Goal: Find contact information: Find contact information

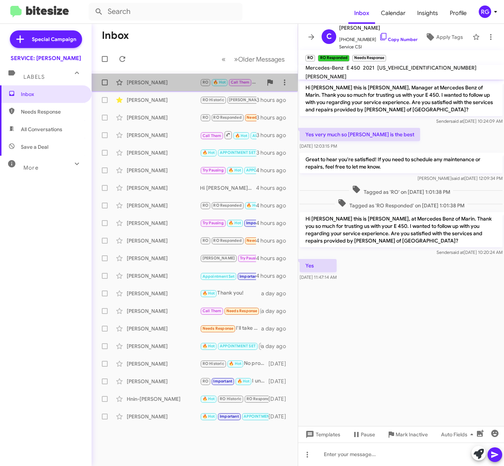
click at [197, 86] on div "[PERSON_NAME] RO 🔥 Hot Call Them Of course! Take your time, and feel free to re…" at bounding box center [194, 82] width 194 height 15
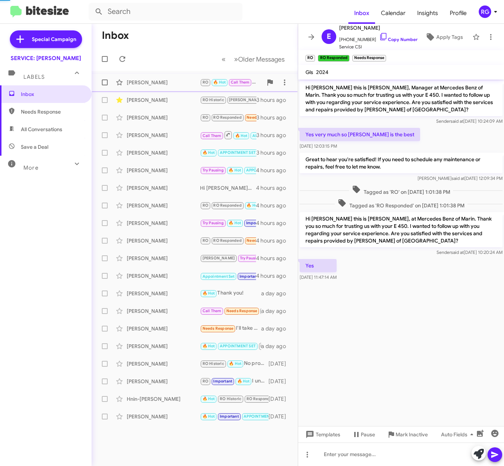
scroll to position [305, 0]
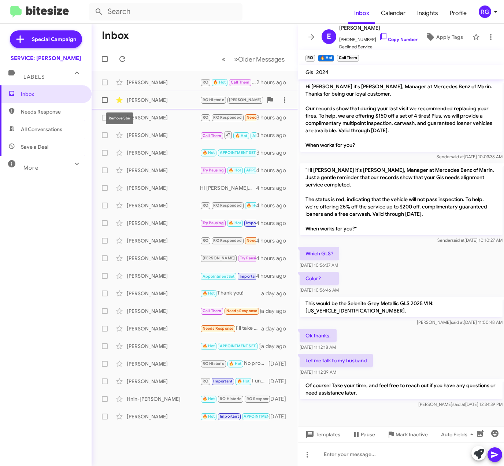
click at [122, 97] on icon at bounding box center [119, 100] width 9 height 9
click at [151, 97] on div "[PERSON_NAME]" at bounding box center [163, 99] width 73 height 7
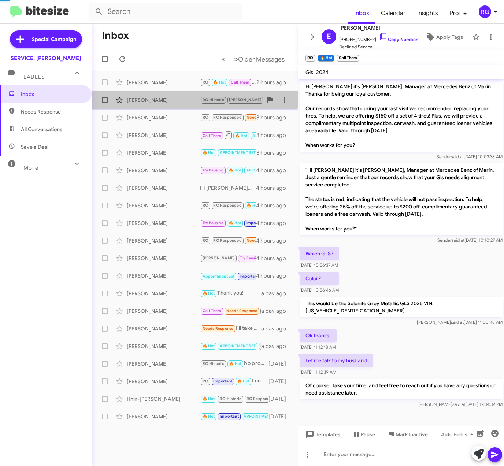
scroll to position [491, 0]
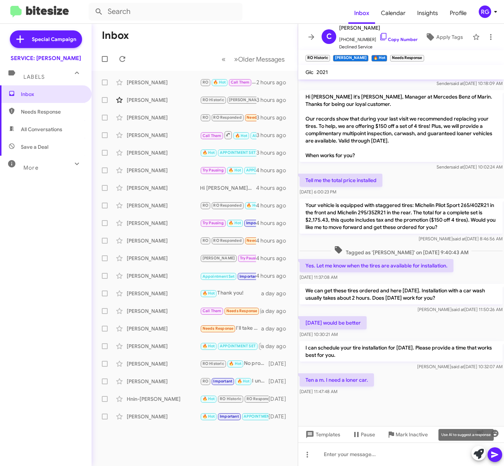
click at [477, 449] on icon at bounding box center [479, 454] width 10 height 10
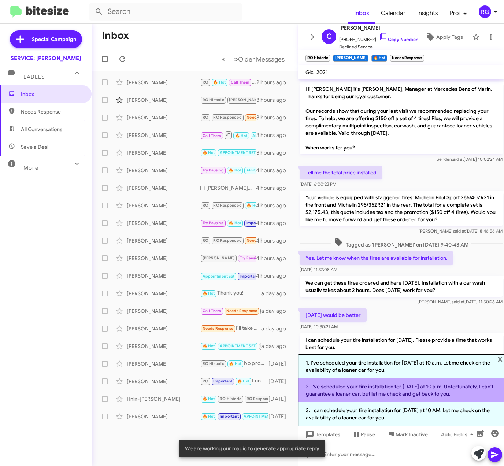
click at [427, 396] on li "2. I've scheduled your tire installation for [DATE] at 10 a.m. Unfortunately, I…" at bounding box center [401, 390] width 206 height 24
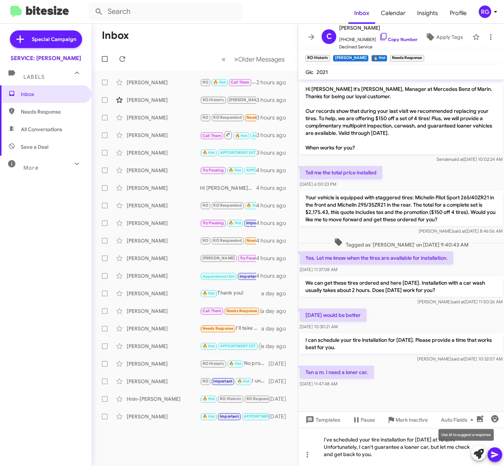
click at [472, 454] on button at bounding box center [478, 453] width 15 height 15
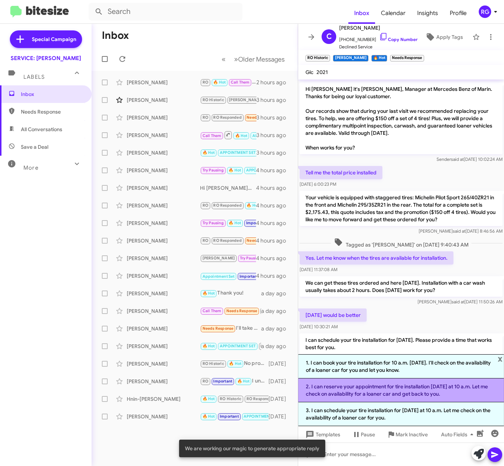
click at [412, 397] on li "2. I can reserve your appointment for tire installation [DATE] at 10 a.m. Let m…" at bounding box center [401, 390] width 206 height 24
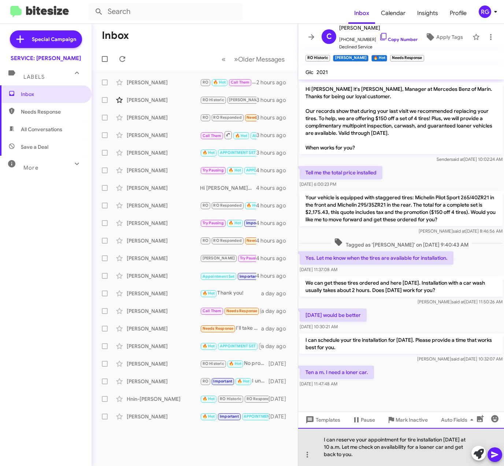
drag, startPoint x: 426, startPoint y: 460, endPoint x: 346, endPoint y: 450, distance: 80.5
click at [346, 450] on div "I can reserve your appointment for tire installation [DATE] at 10 a.m. Let me c…" at bounding box center [401, 447] width 206 height 38
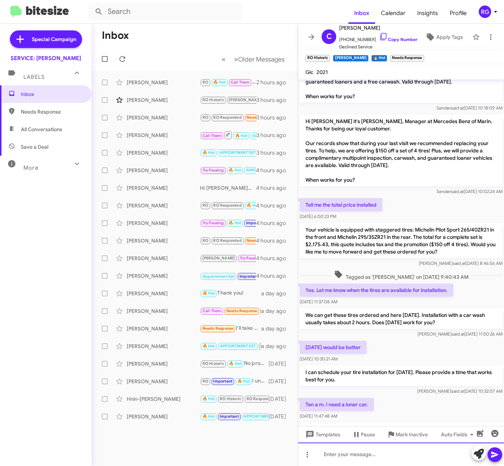
scroll to position [525, 0]
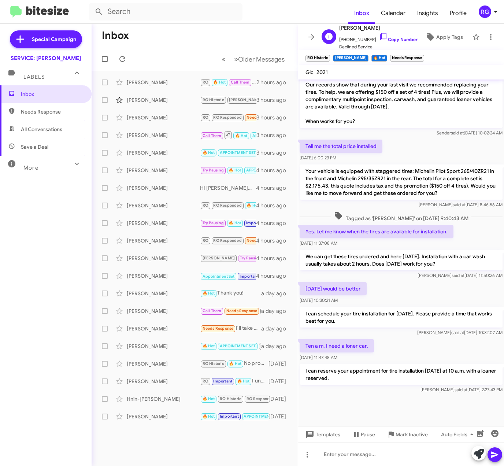
click at [411, 35] on div "C [PERSON_NAME] [PHONE_NUMBER] Copy Number Declined Service Apply Tags" at bounding box center [394, 36] width 150 height 27
click at [379, 35] on icon at bounding box center [383, 36] width 9 height 9
click at [379, 40] on icon at bounding box center [383, 36] width 9 height 9
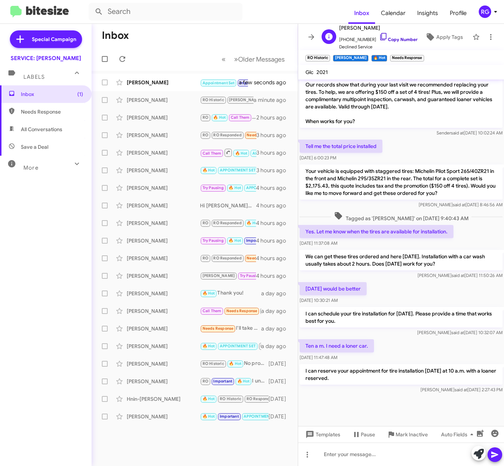
click at [382, 37] on link "Copy Number" at bounding box center [398, 39] width 38 height 5
drag, startPoint x: 409, startPoint y: 39, endPoint x: 91, endPoint y: 18, distance: 318.2
click at [409, 39] on link "Copy Number" at bounding box center [398, 39] width 38 height 5
